Goal: Task Accomplishment & Management: Manage account settings

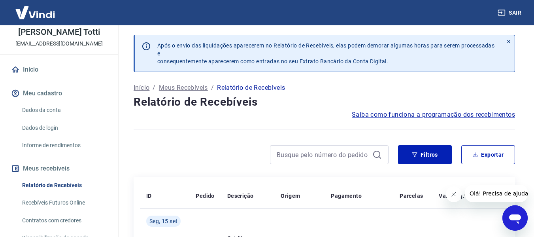
scroll to position [119, 0]
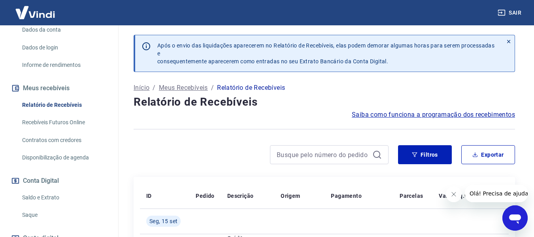
click at [28, 214] on link "Saque" at bounding box center [64, 215] width 90 height 16
